Goal: Information Seeking & Learning: Find specific fact

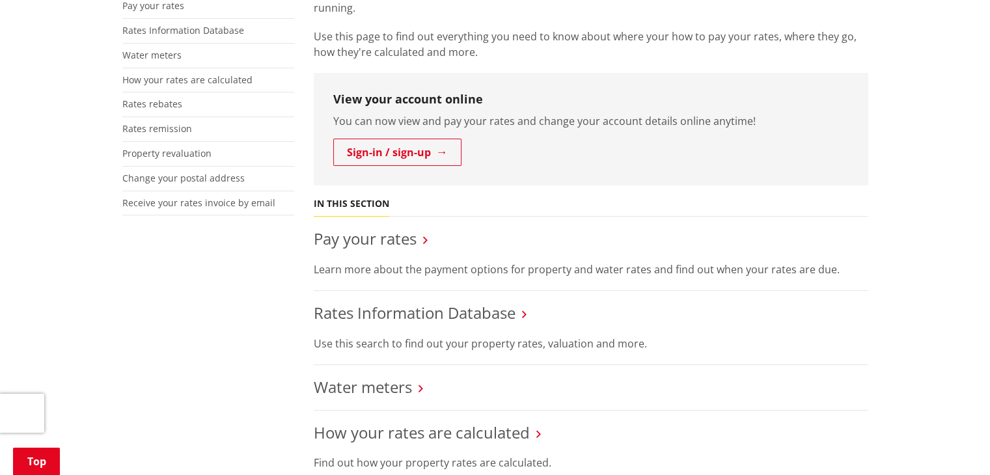
scroll to position [326, 0]
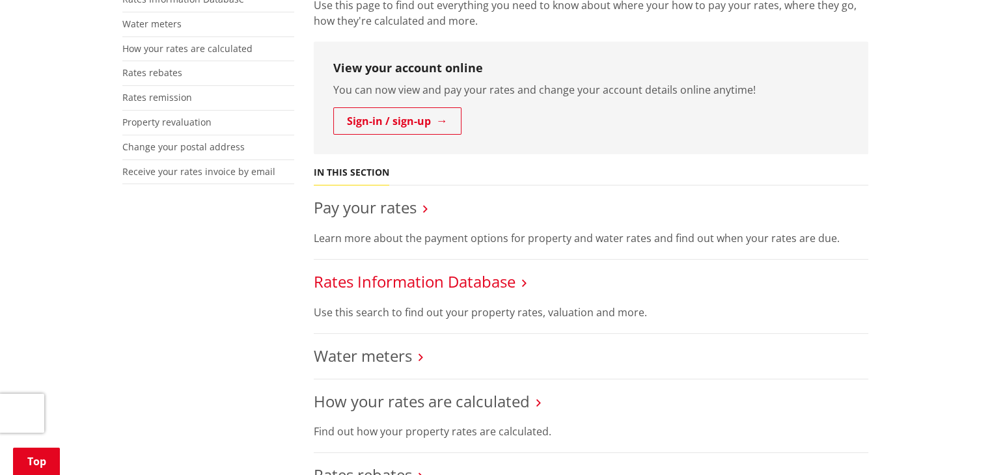
click at [417, 279] on link "Rates Information Database" at bounding box center [415, 281] width 202 height 21
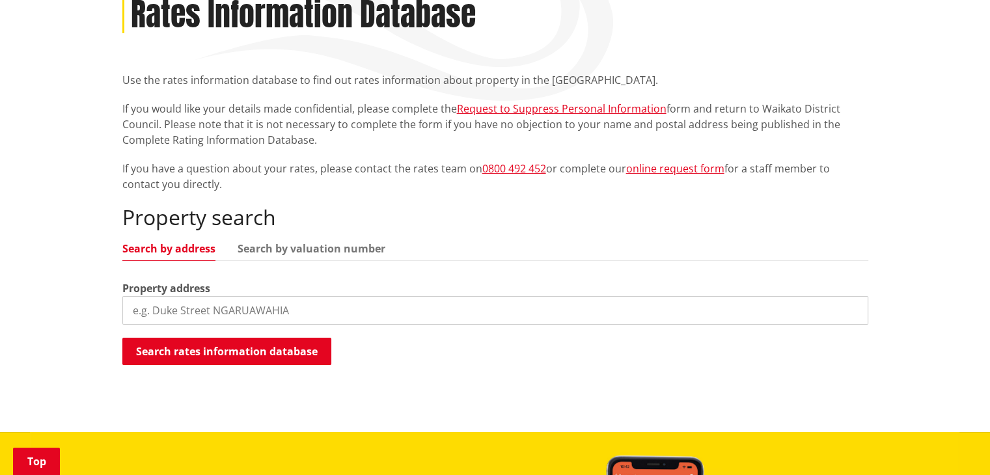
scroll to position [195, 0]
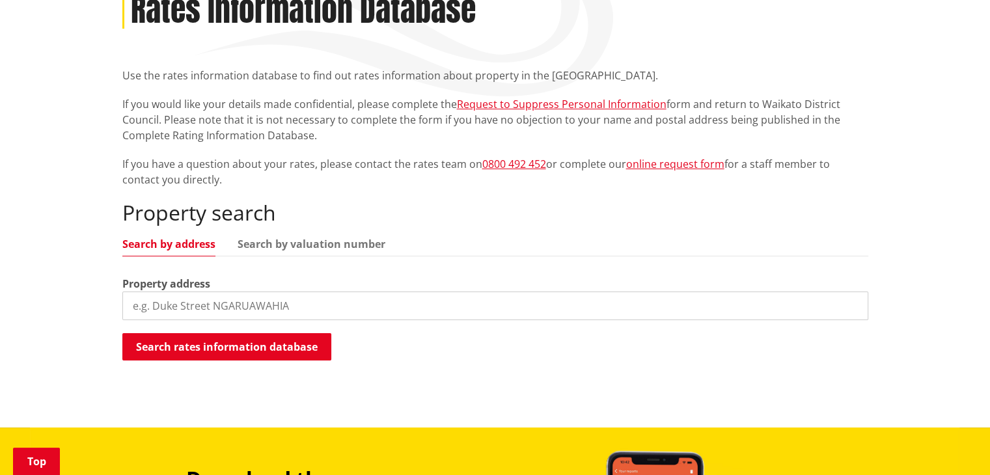
click at [212, 310] on input "search" at bounding box center [495, 306] width 746 height 29
type input "[STREET_ADDRESS]"
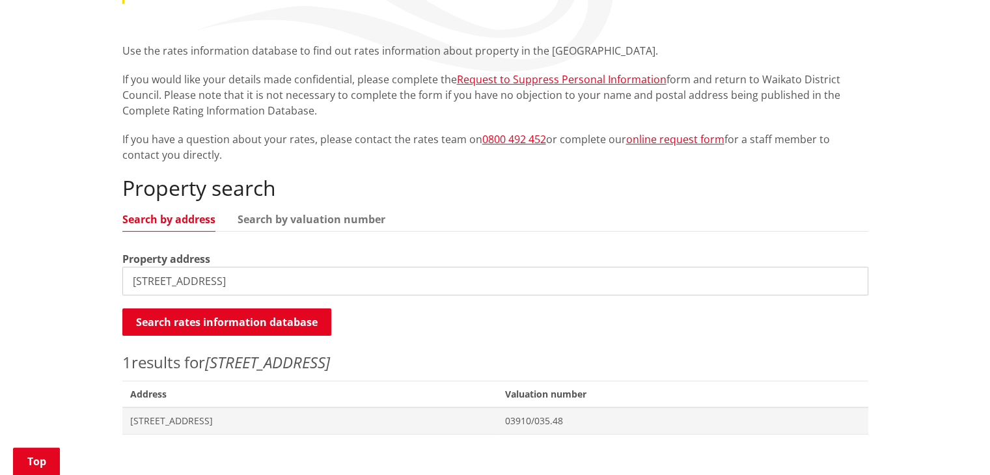
scroll to position [260, 0]
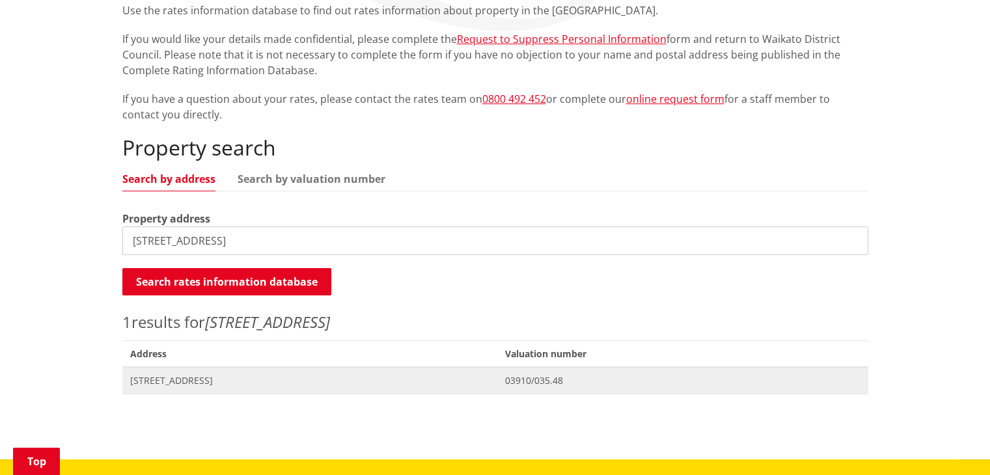
click at [237, 381] on span "62 Helenvale Crescent POKENO" at bounding box center [310, 380] width 360 height 13
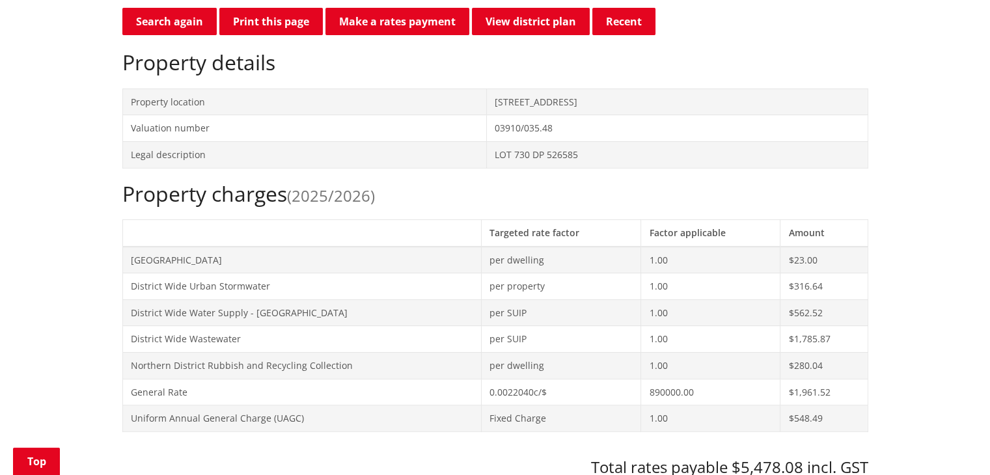
scroll to position [326, 0]
